Goal: Task Accomplishment & Management: Manage account settings

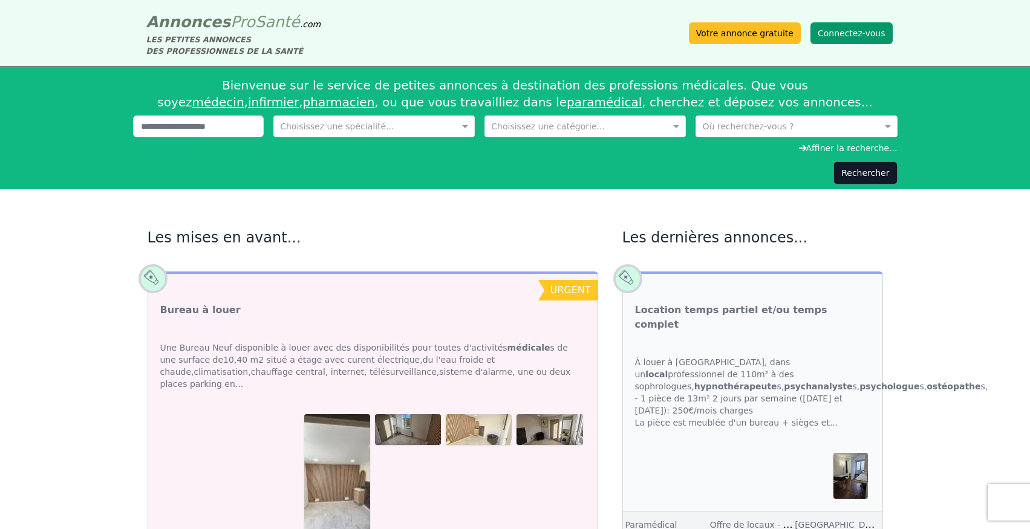
click at [838, 29] on button "Connectez-vous" at bounding box center [852, 33] width 82 height 22
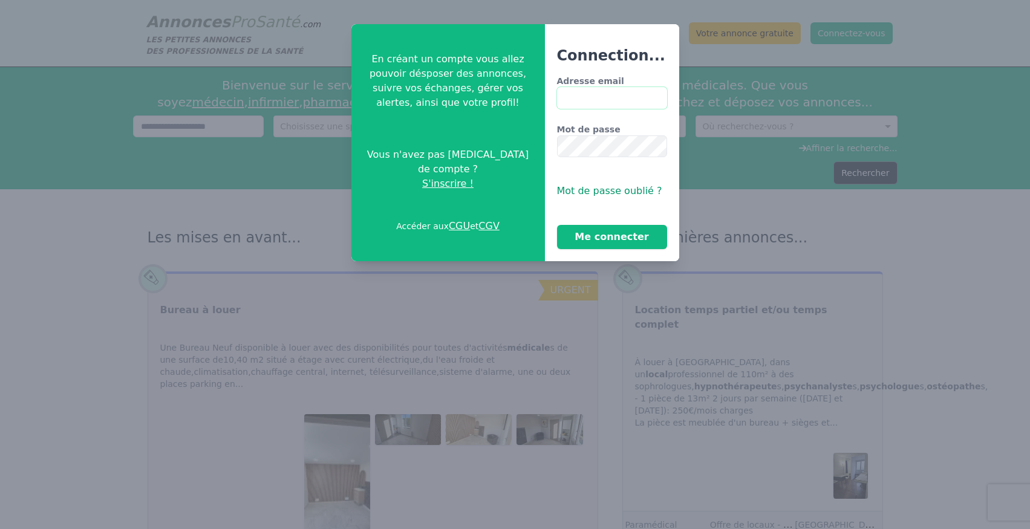
click at [579, 102] on input "Adresse email" at bounding box center [612, 98] width 110 height 22
type input "**********"
click at [589, 237] on button "Me connecter" at bounding box center [612, 237] width 110 height 24
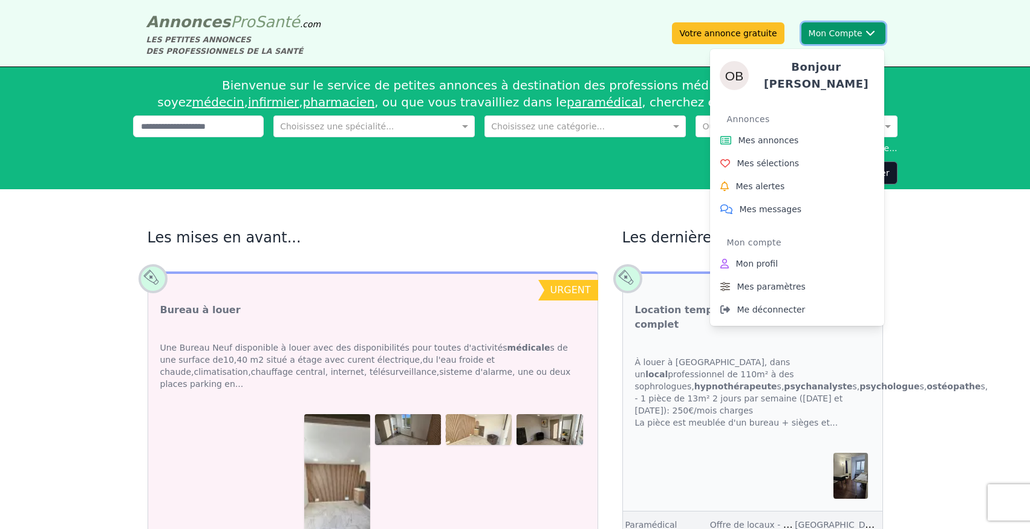
click at [837, 30] on button "Mon Compte Bonjour [PERSON_NAME] Annonces Mes annonces Mes sélections Mes alert…" at bounding box center [843, 33] width 84 height 22
click at [744, 134] on span "Mes annonces" at bounding box center [769, 140] width 60 height 12
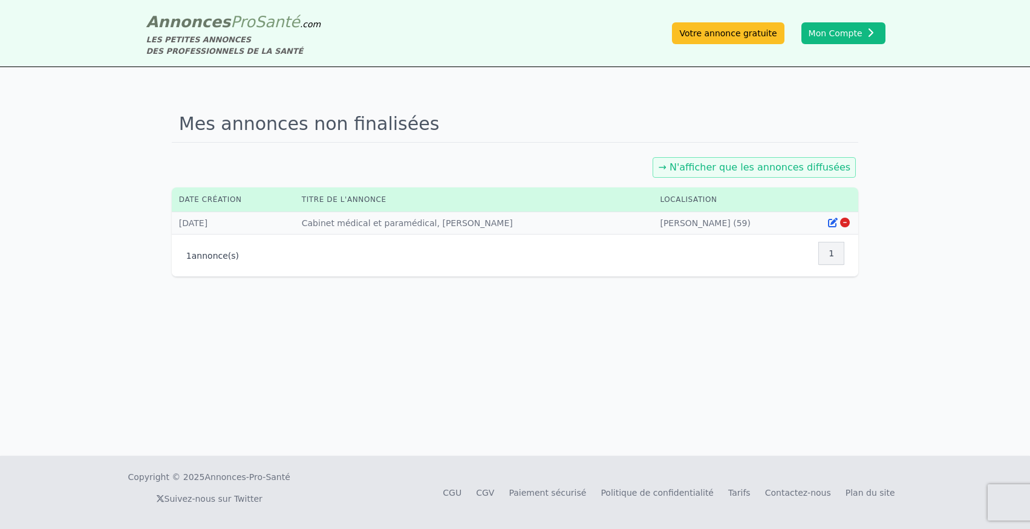
click at [160, 200] on div "Mes annonces non finalisées → N'afficher que les annonces diffusées Date créati…" at bounding box center [515, 261] width 1030 height 389
click at [831, 222] on icon at bounding box center [833, 223] width 10 height 10
